Goal: Task Accomplishment & Management: Use online tool/utility

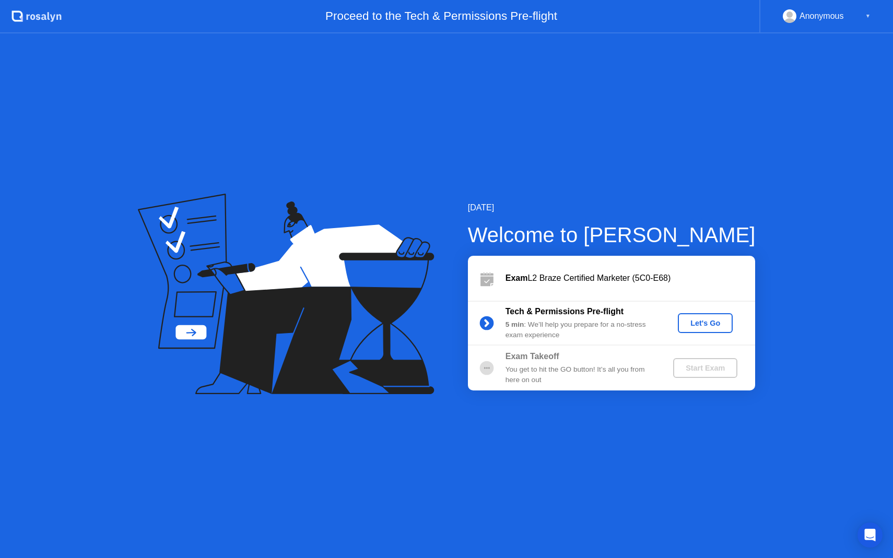
click at [712, 322] on div "Let's Go" at bounding box center [705, 323] width 46 height 8
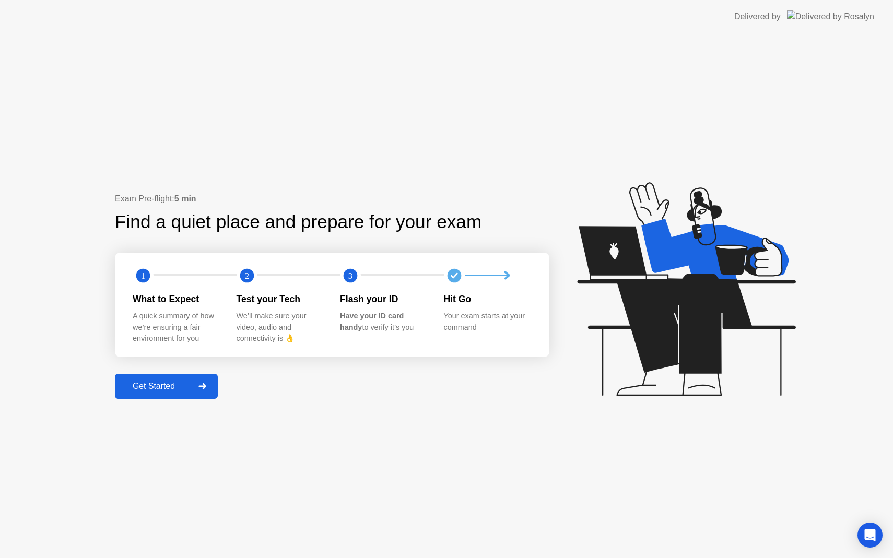
click at [168, 390] on div "Get Started" at bounding box center [154, 386] width 72 height 9
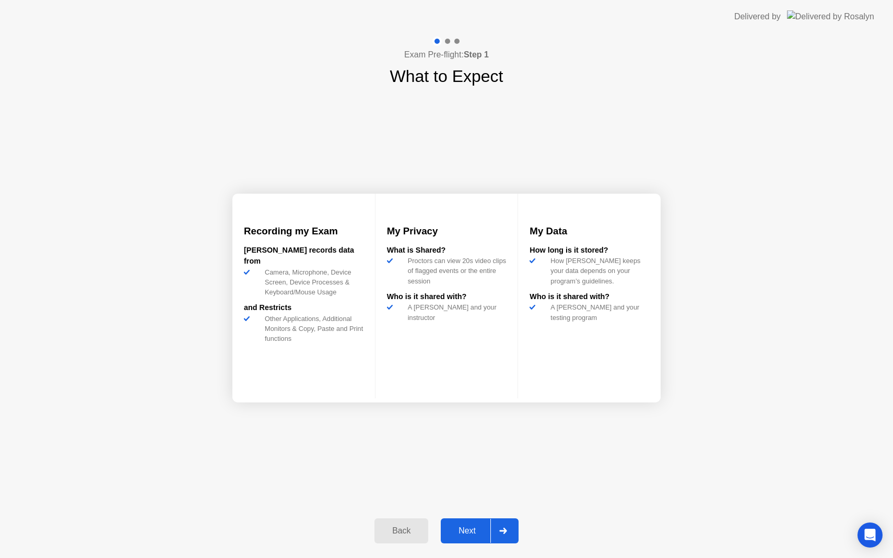
click at [465, 533] on div "Next" at bounding box center [467, 530] width 46 height 9
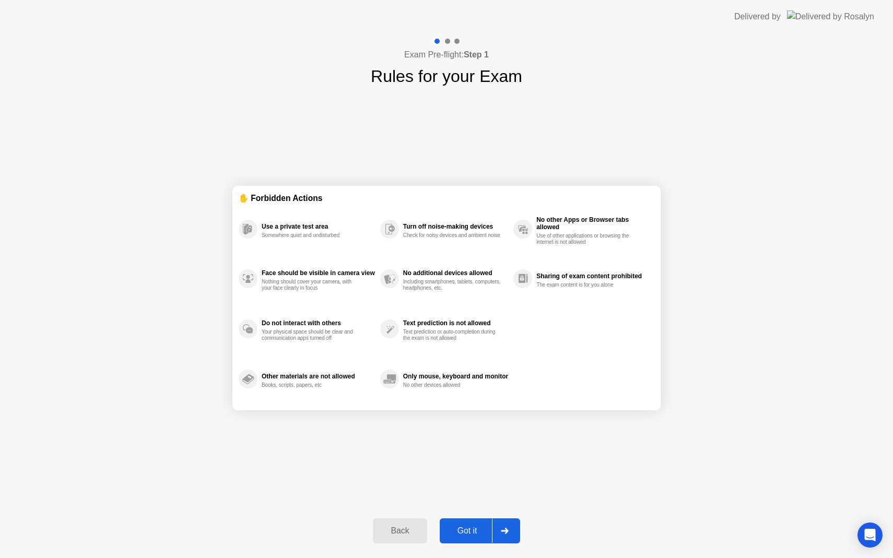
click at [470, 527] on div "Got it" at bounding box center [467, 530] width 49 height 9
select select "Available cameras"
select select "Available speakers"
select select "Available microphones"
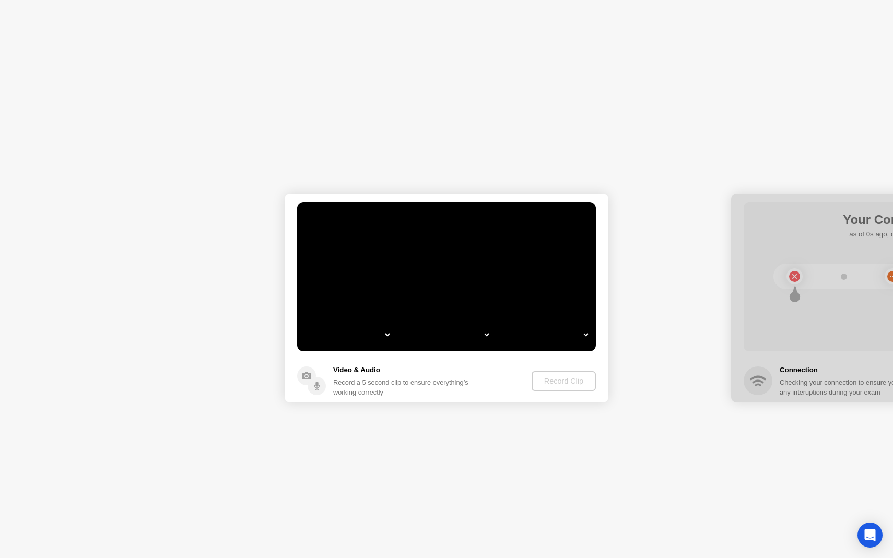
select select "**********"
select select "*******"
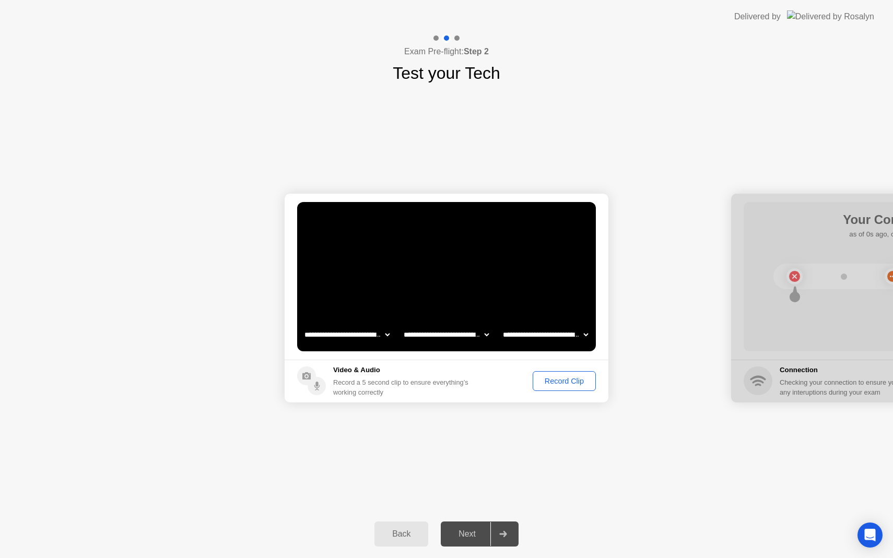
click at [476, 535] on div "Next" at bounding box center [467, 534] width 46 height 9
click at [555, 382] on div "Record Clip" at bounding box center [564, 381] width 56 height 8
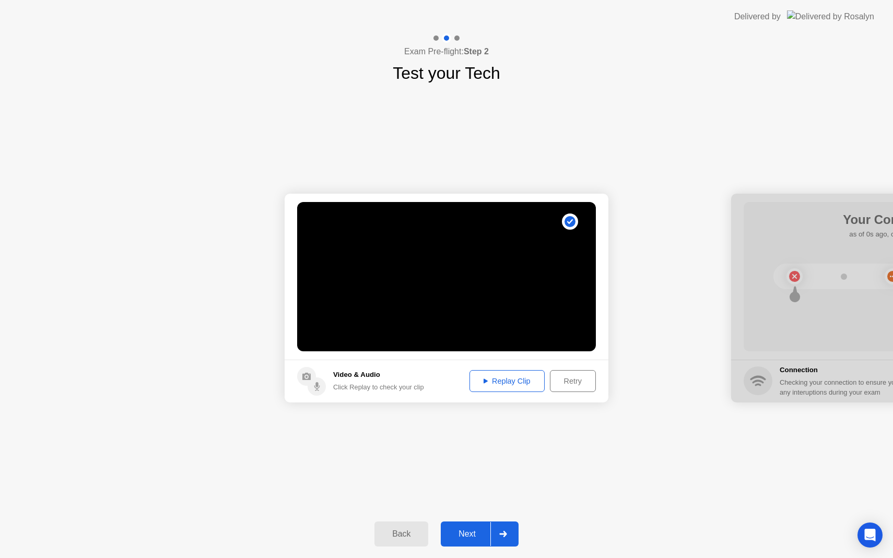
click at [506, 384] on div "Replay Clip" at bounding box center [507, 381] width 68 height 8
click at [472, 534] on div "Next" at bounding box center [467, 534] width 46 height 9
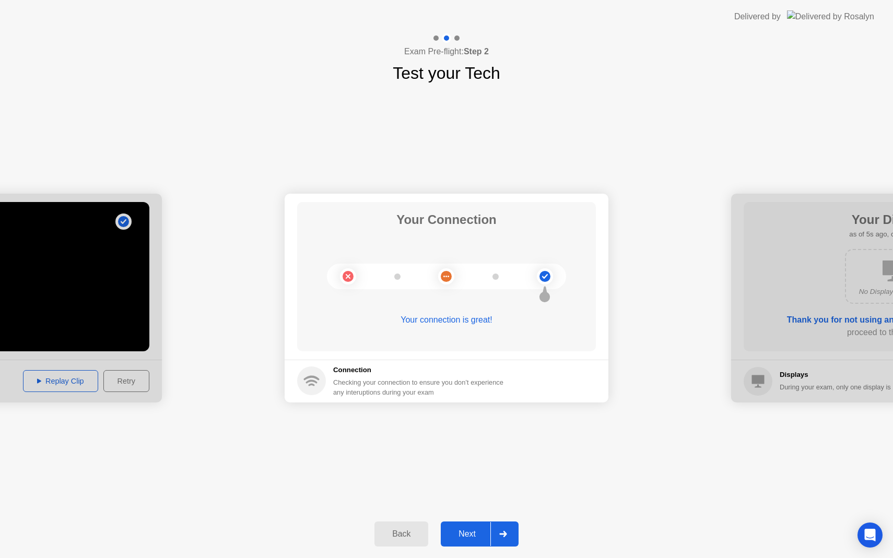
click at [471, 531] on div "Next" at bounding box center [467, 534] width 46 height 9
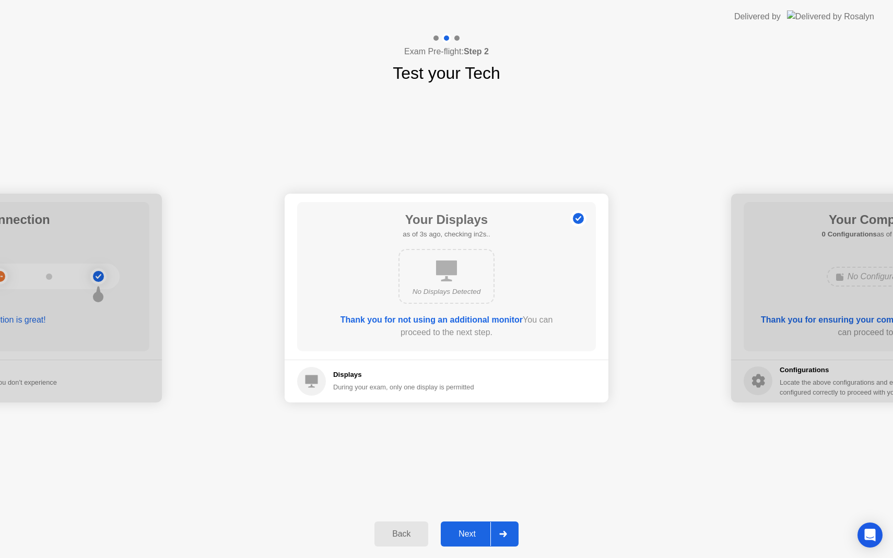
click at [473, 534] on div "Next" at bounding box center [467, 534] width 46 height 9
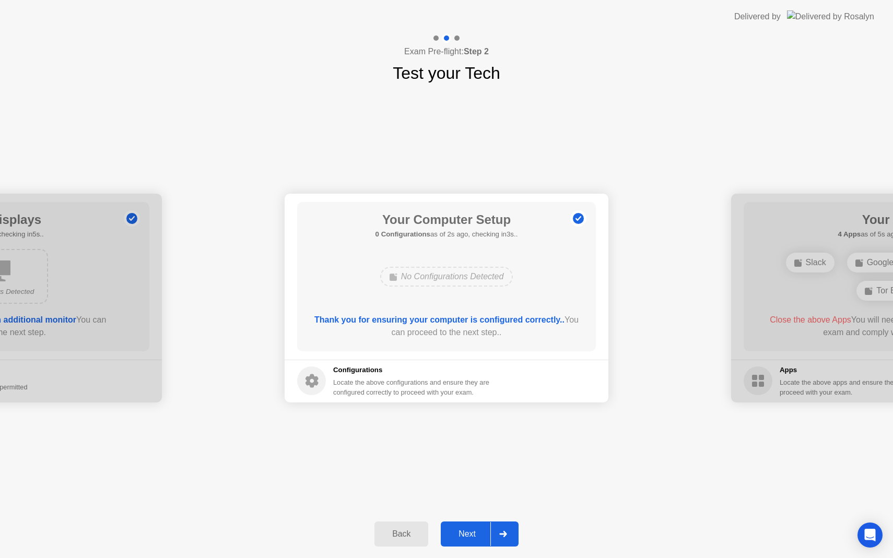
click at [472, 531] on div "Next" at bounding box center [467, 534] width 46 height 9
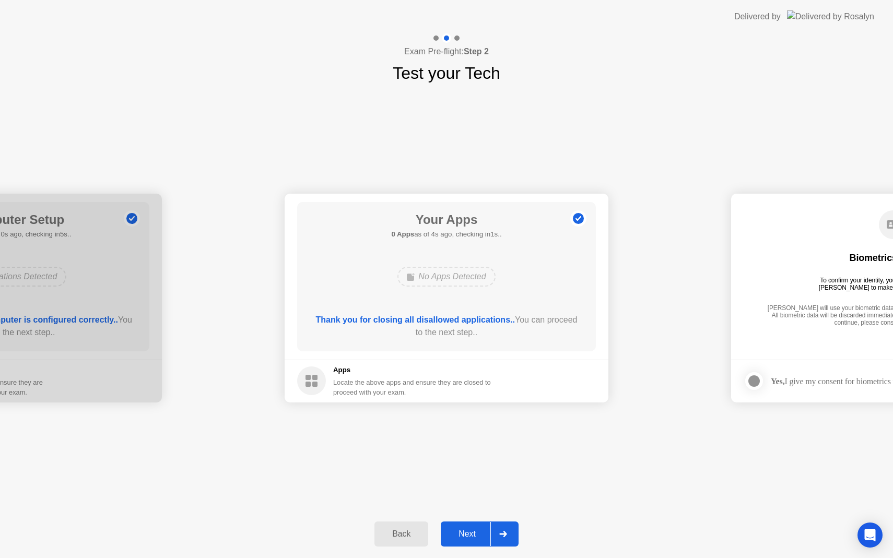
click at [476, 531] on div "Next" at bounding box center [467, 534] width 46 height 9
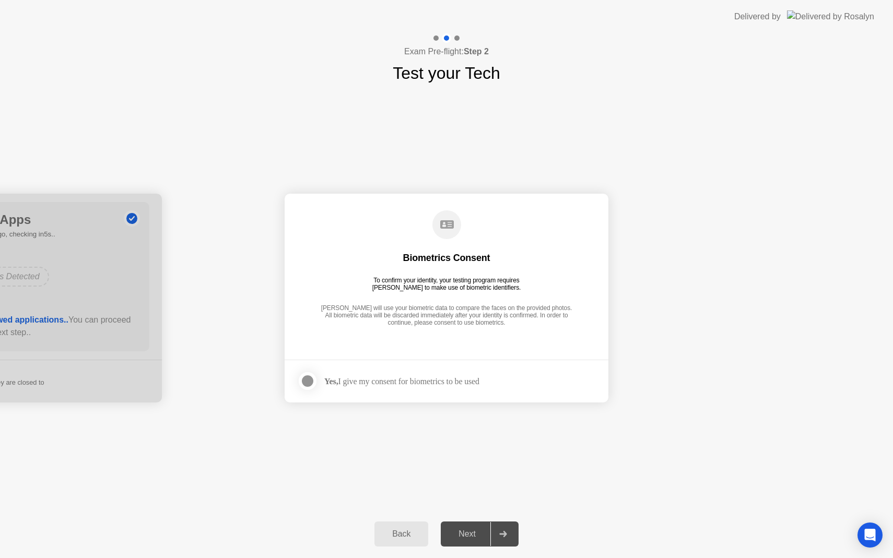
click at [302, 380] on div at bounding box center [307, 381] width 13 height 13
click at [479, 536] on div "Next" at bounding box center [467, 534] width 46 height 9
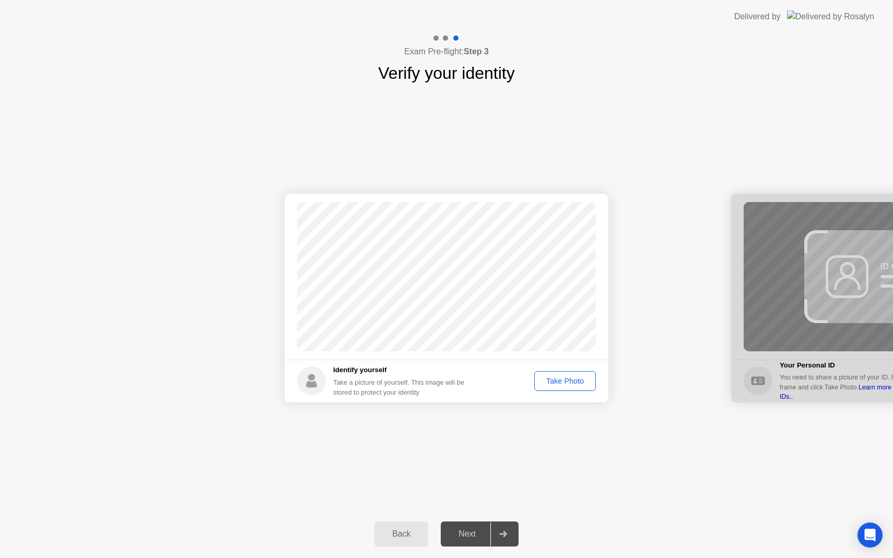
click at [572, 382] on div "Take Photo" at bounding box center [565, 381] width 54 height 8
click at [479, 535] on div "Next" at bounding box center [467, 534] width 46 height 9
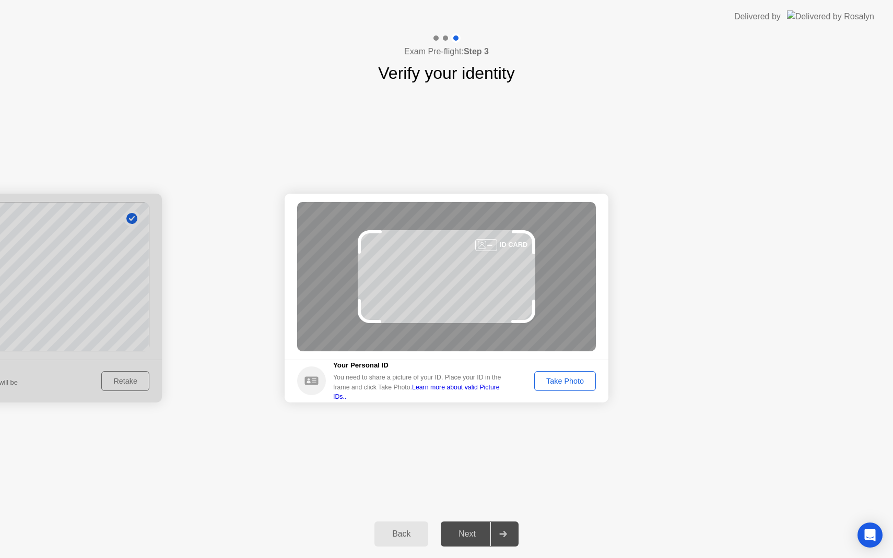
click at [563, 383] on div "Take Photo" at bounding box center [565, 381] width 54 height 8
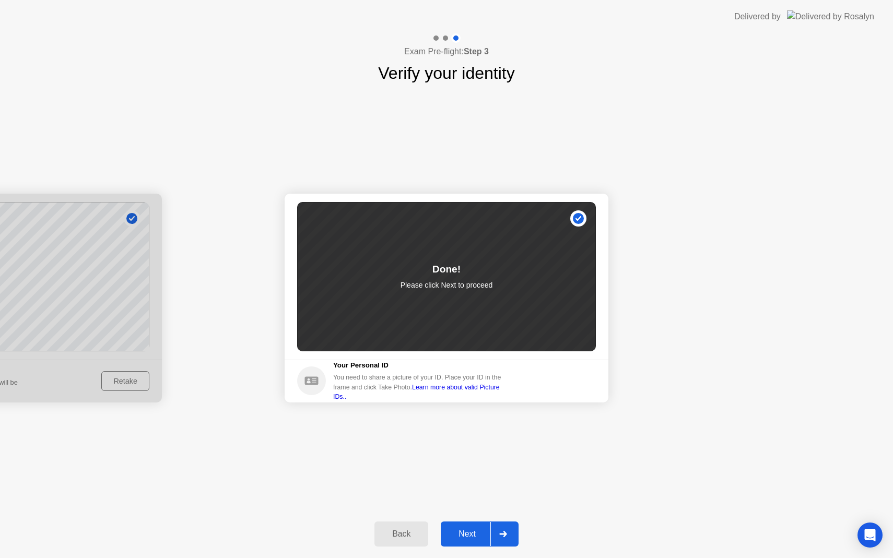
click at [466, 538] on div "Next" at bounding box center [467, 534] width 46 height 9
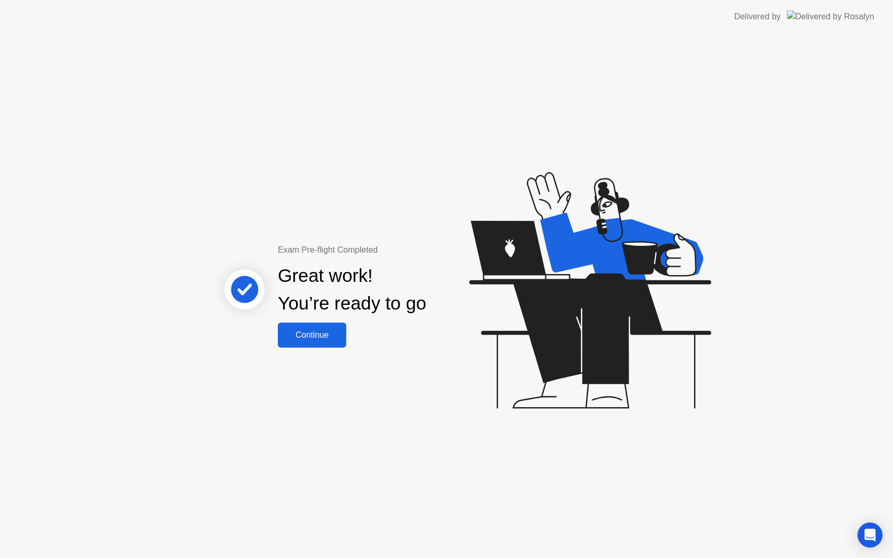
click at [320, 331] on div "Continue" at bounding box center [312, 335] width 62 height 9
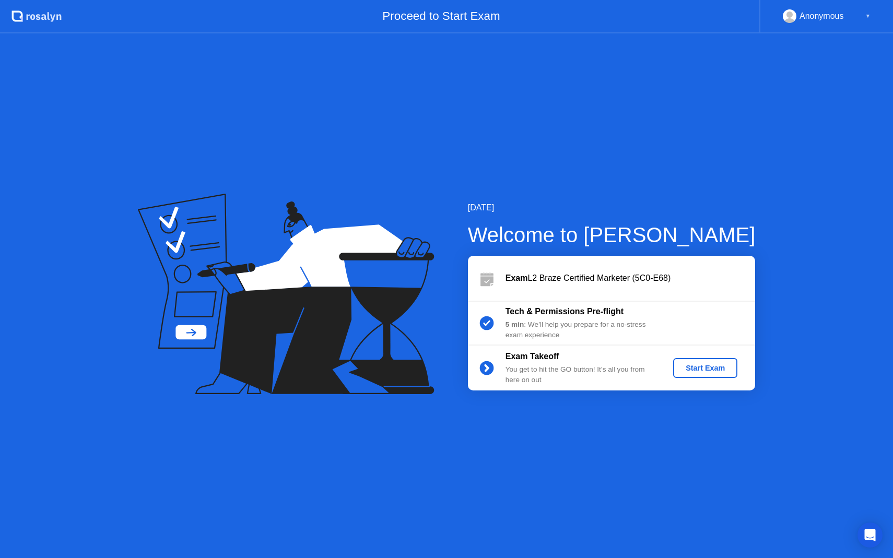
click at [698, 370] on div "Start Exam" at bounding box center [705, 368] width 56 height 8
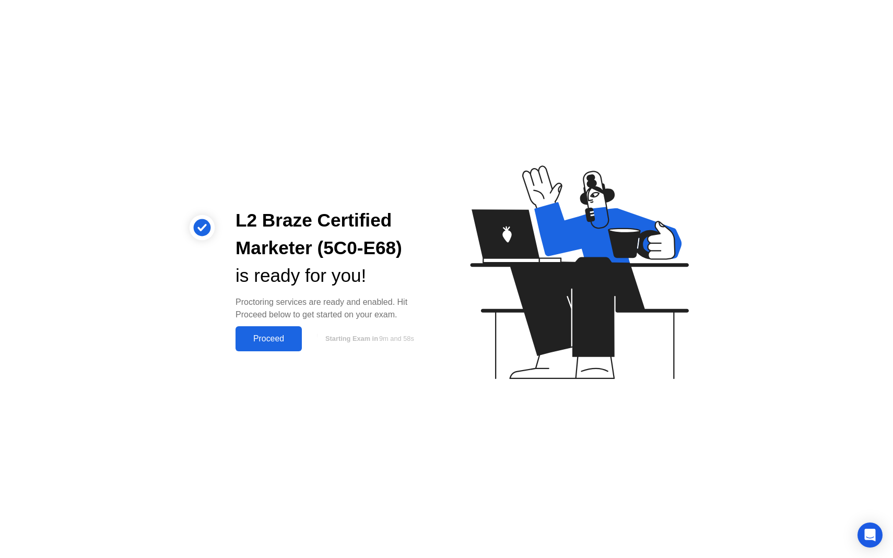
click at [286, 340] on div "Proceed" at bounding box center [269, 338] width 60 height 9
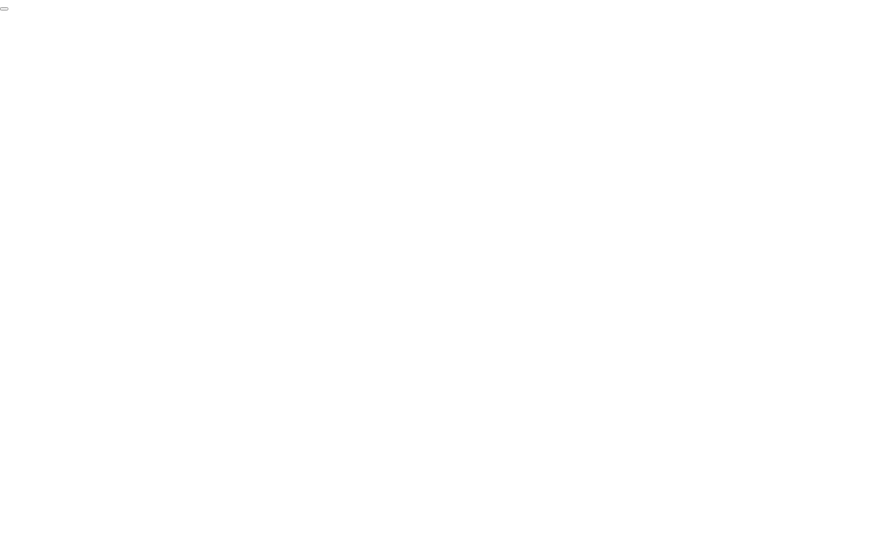
click div "End Proctoring Session"
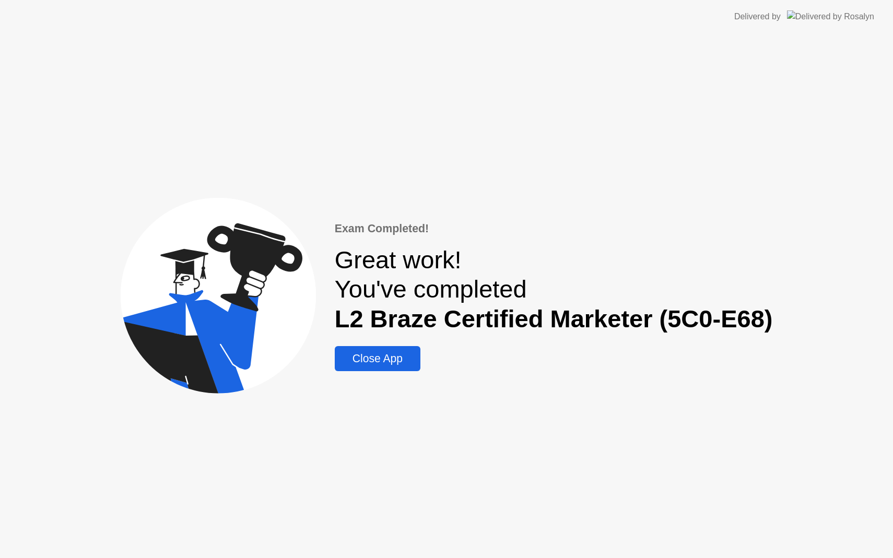
click at [380, 365] on div "Close App" at bounding box center [377, 359] width 79 height 13
